Goal: Task Accomplishment & Management: Use online tool/utility

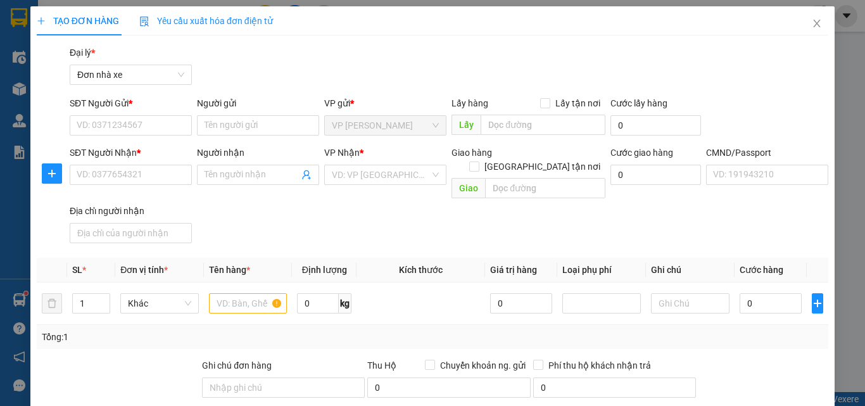
click at [111, 124] on input "SĐT Người Gửi *" at bounding box center [131, 125] width 122 height 20
click at [812, 20] on icon "close" at bounding box center [817, 23] width 10 height 10
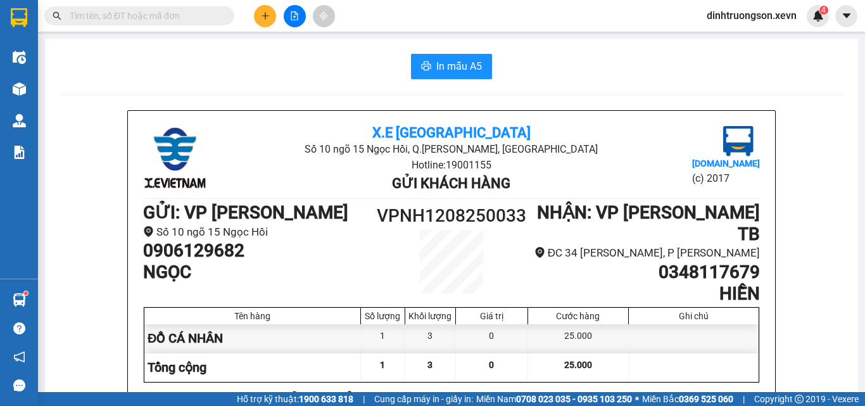
click at [65, 11] on span at bounding box center [139, 15] width 190 height 19
click at [69, 13] on span at bounding box center [139, 15] width 190 height 19
click at [76, 11] on input "text" at bounding box center [145, 16] width 150 height 14
paste input "0902204860"
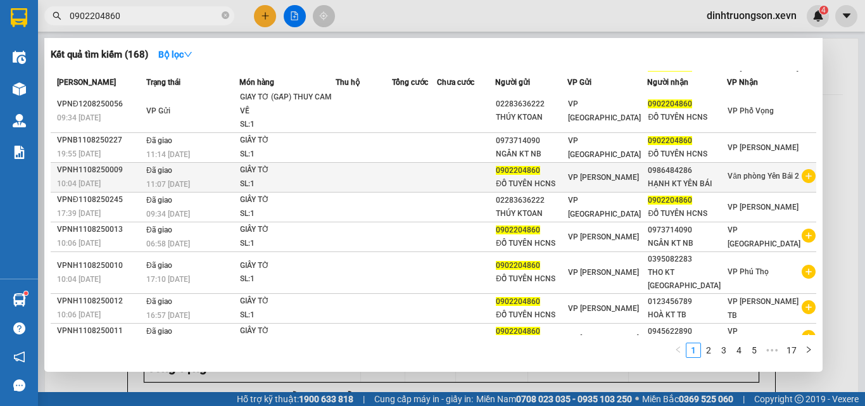
scroll to position [70, 0]
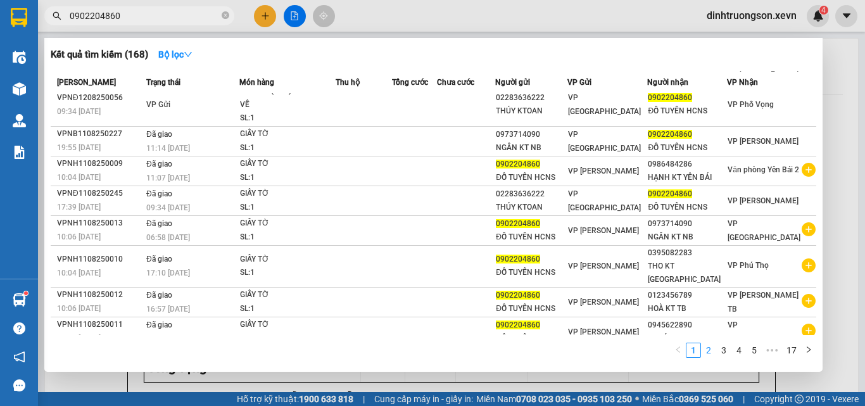
type input "0902204860"
click at [707, 351] on link "2" at bounding box center [709, 350] width 14 height 14
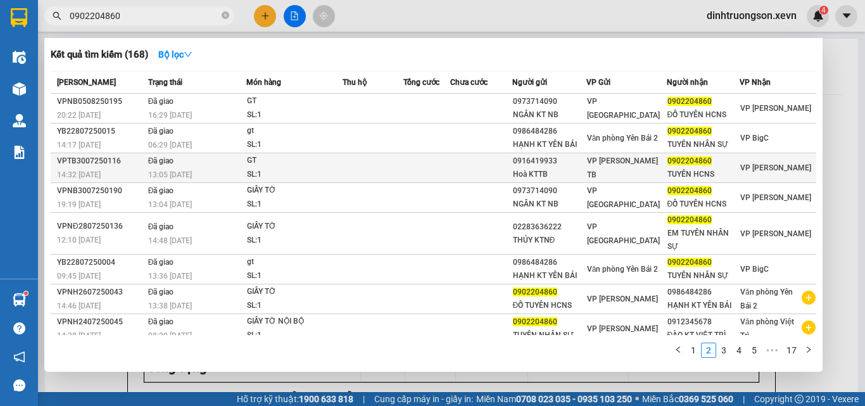
scroll to position [68, 0]
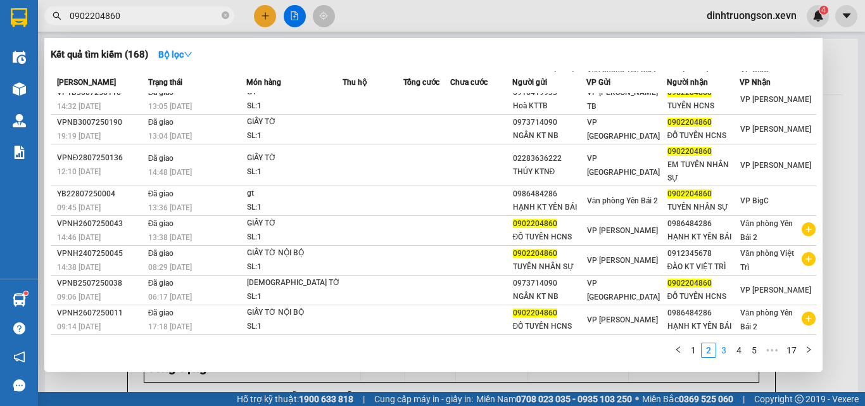
click at [721, 347] on link "3" at bounding box center [724, 350] width 14 height 14
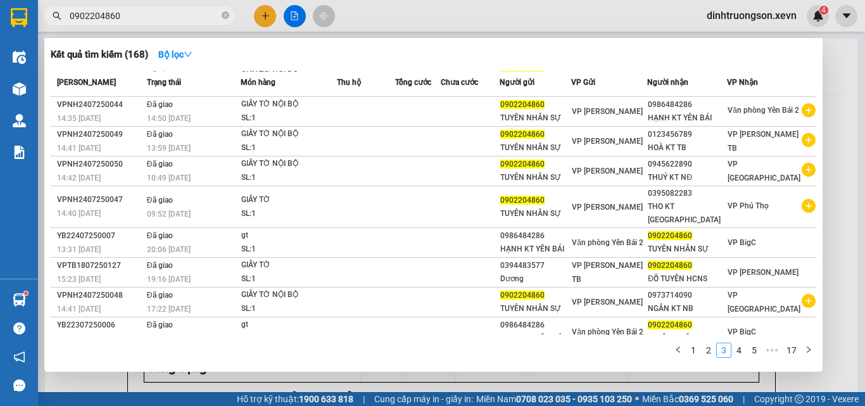
scroll to position [56, 0]
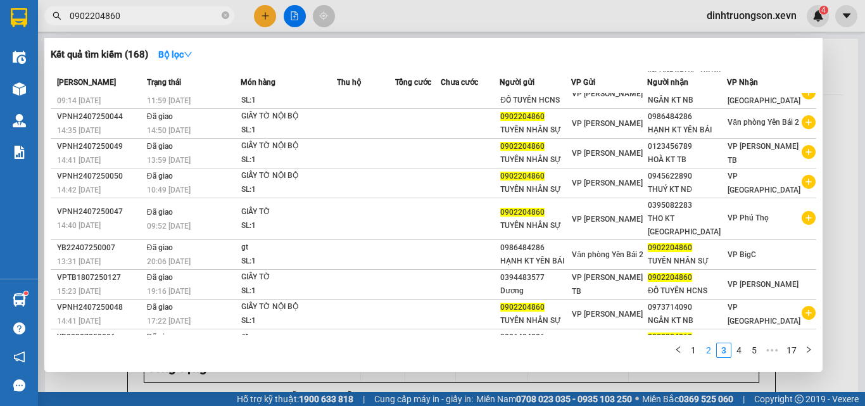
click at [705, 354] on link "2" at bounding box center [709, 350] width 14 height 14
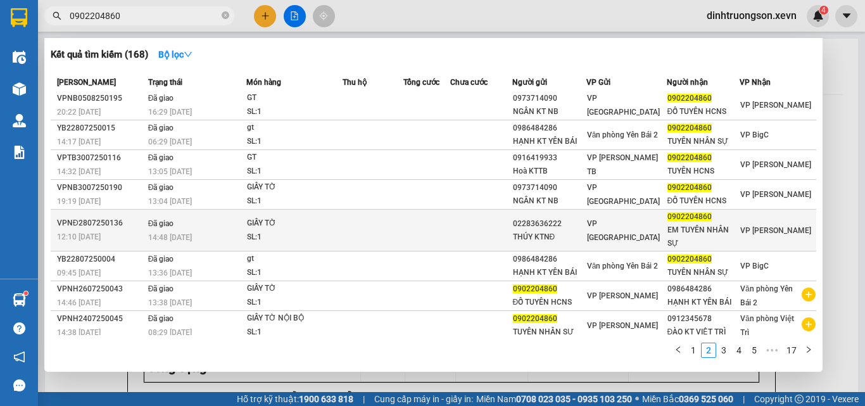
scroll to position [0, 0]
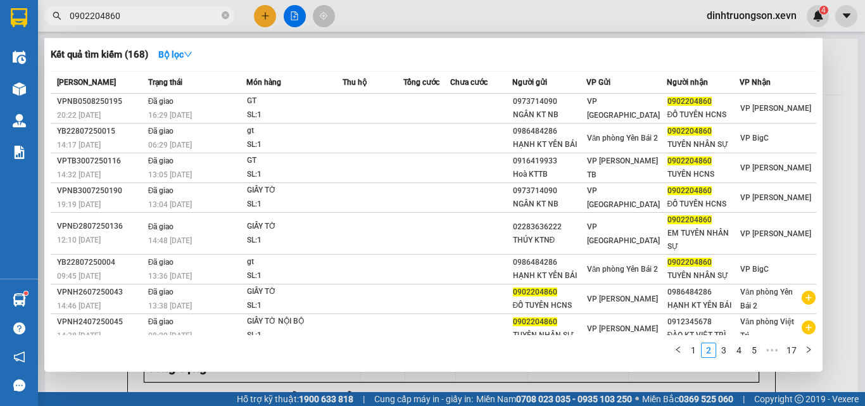
click at [826, 89] on div at bounding box center [432, 203] width 865 height 406
